Goal: Task Accomplishment & Management: Use online tool/utility

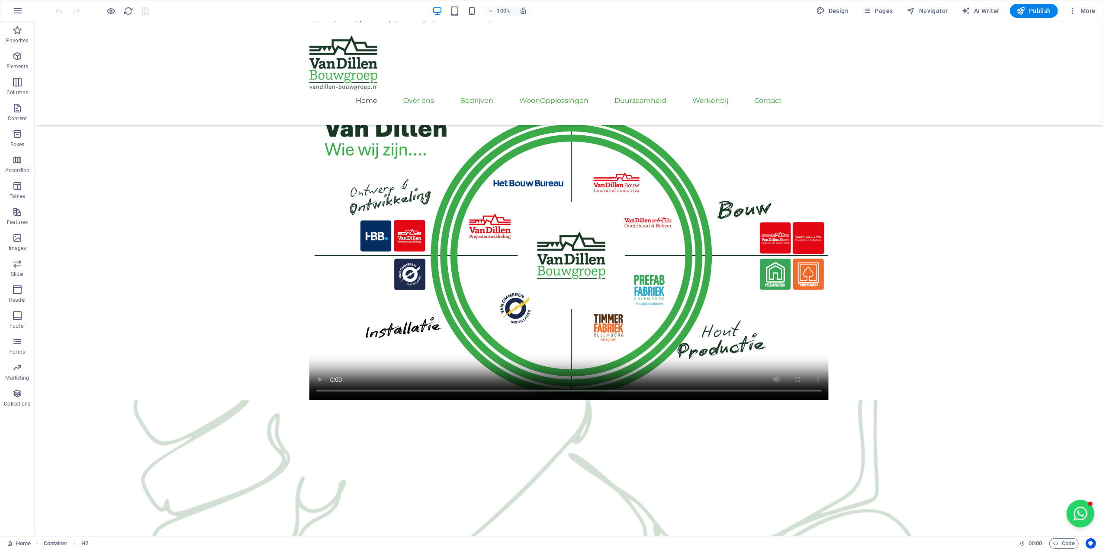
scroll to position [895, 0]
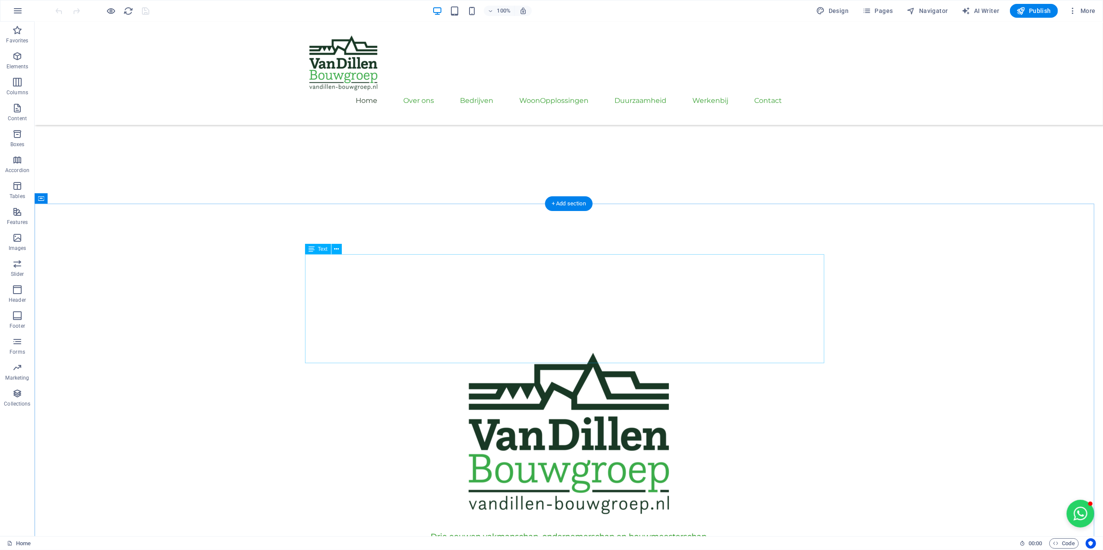
scroll to position [203, 0]
click at [12, 11] on button "button" at bounding box center [17, 10] width 21 height 21
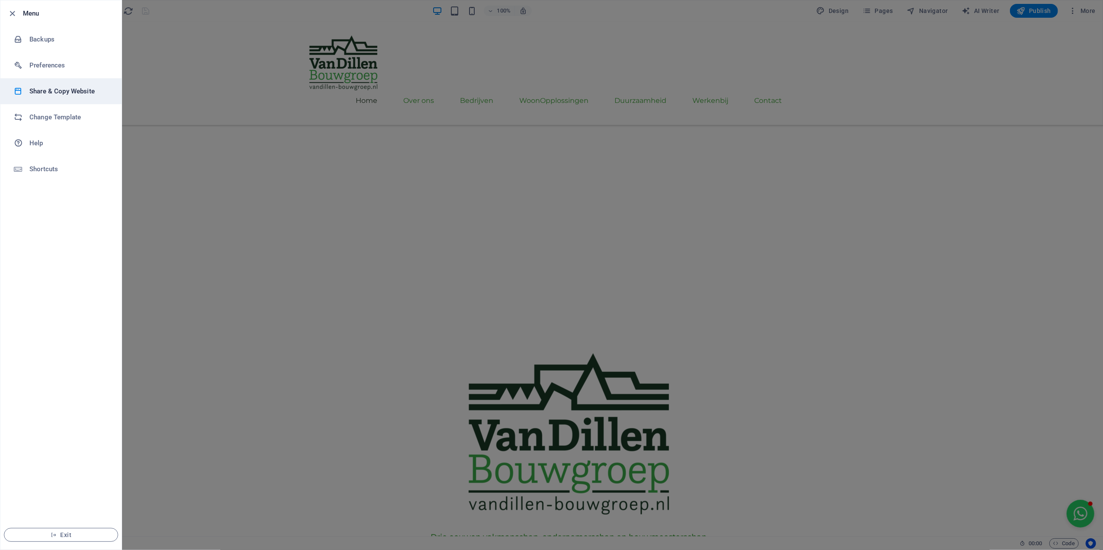
click at [82, 93] on h6 "Share & Copy Website" at bounding box center [69, 91] width 80 height 10
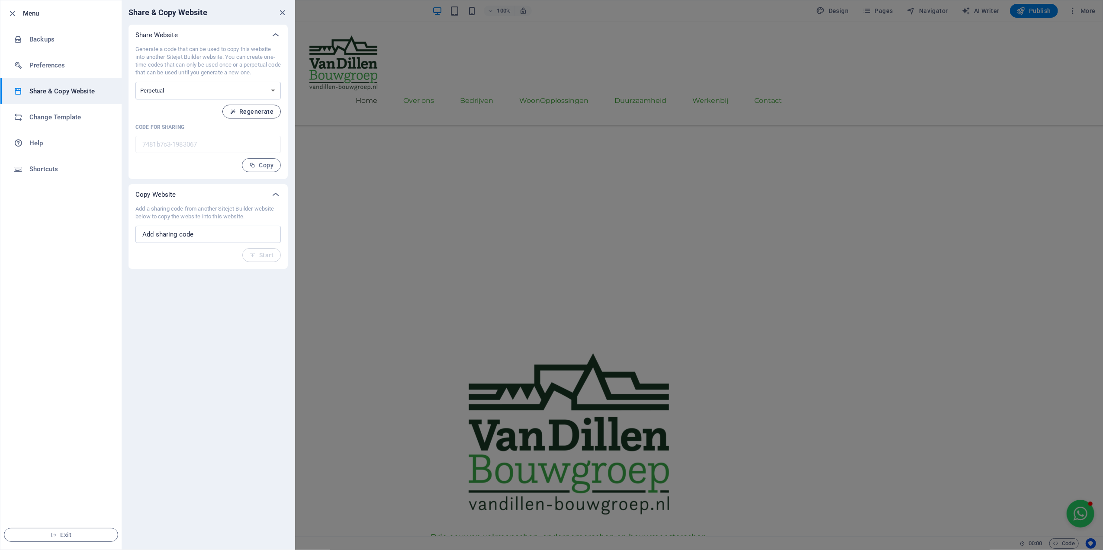
click at [258, 110] on span "Regenerate" at bounding box center [252, 111] width 44 height 7
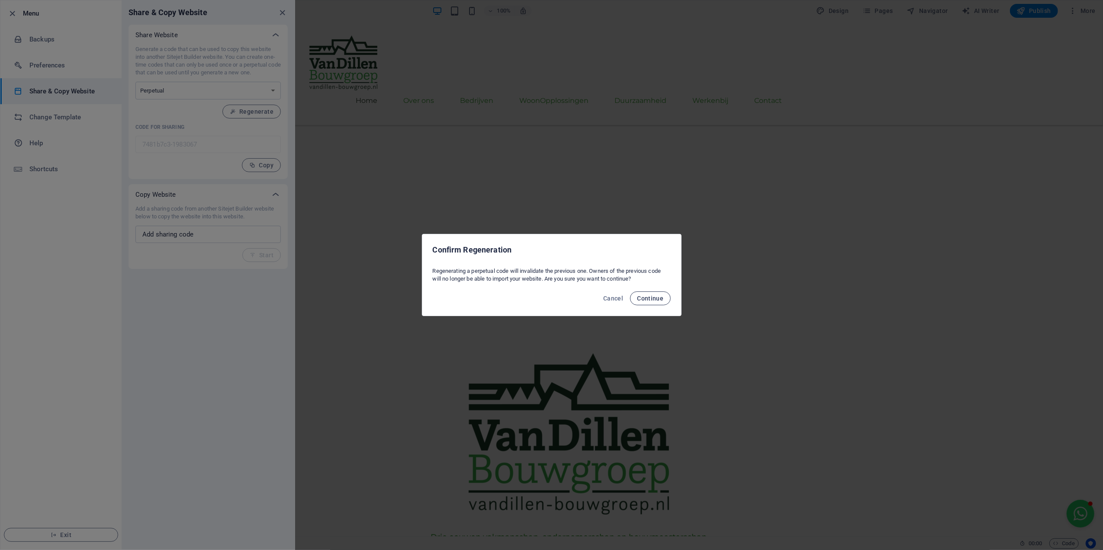
click at [645, 298] on span "Continue" at bounding box center [650, 298] width 26 height 7
type input "6a5764d5-1983067"
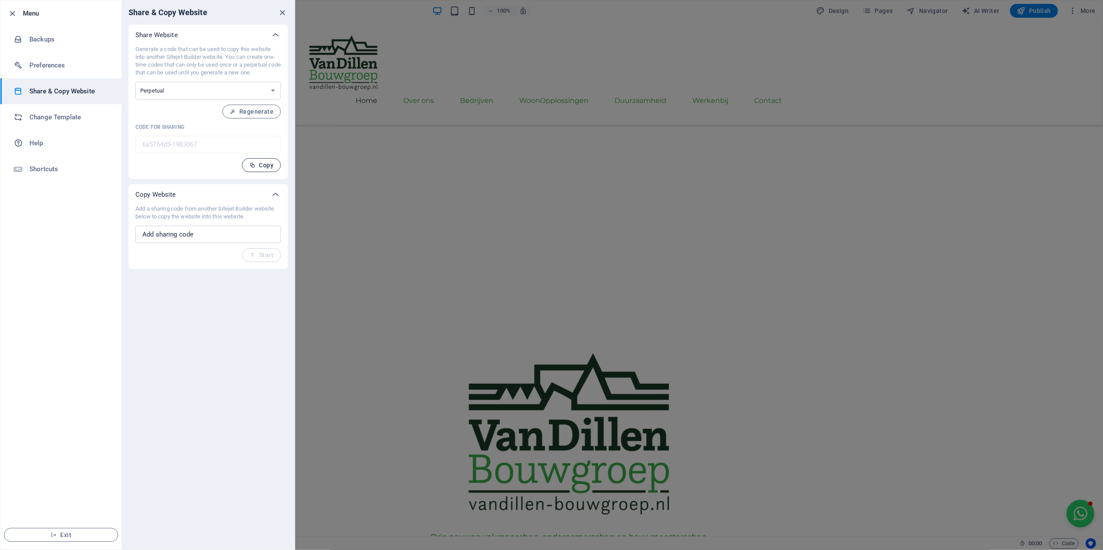
click at [253, 168] on span "Copy" at bounding box center [261, 165] width 24 height 7
click at [284, 13] on icon "close" at bounding box center [283, 13] width 10 height 10
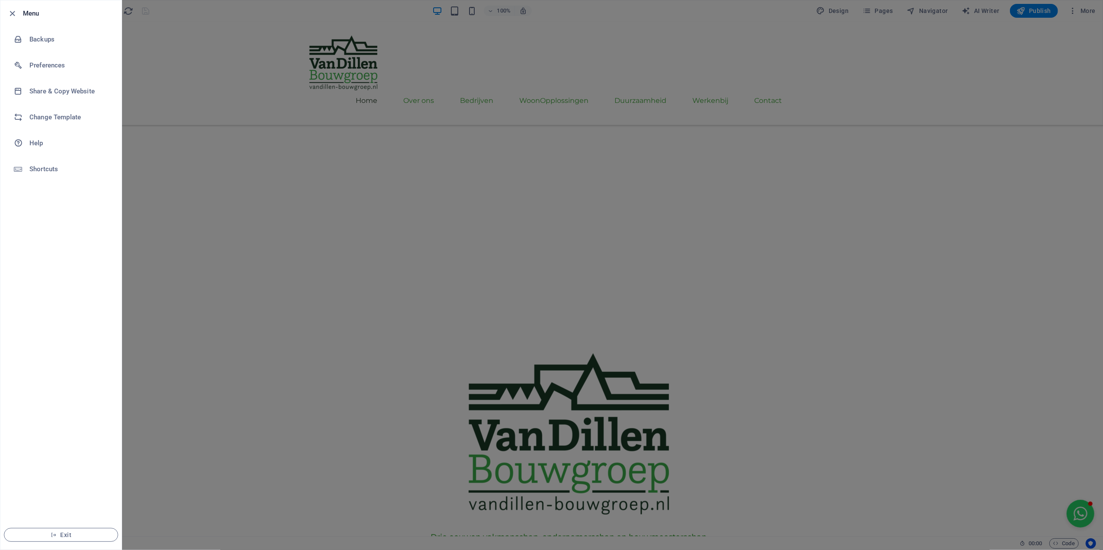
click at [665, 274] on div at bounding box center [551, 275] width 1103 height 550
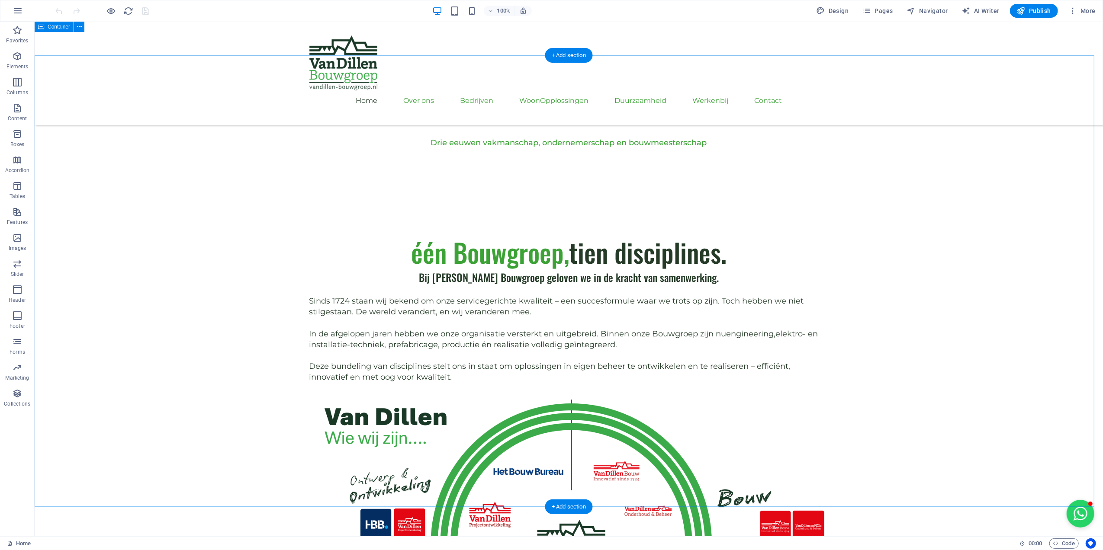
scroll to position [376, 0]
